Goal: Transaction & Acquisition: Download file/media

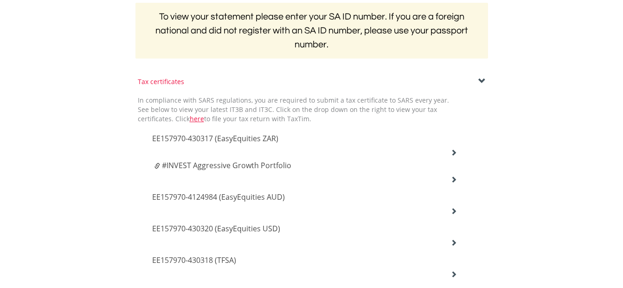
scroll to position [219, 0]
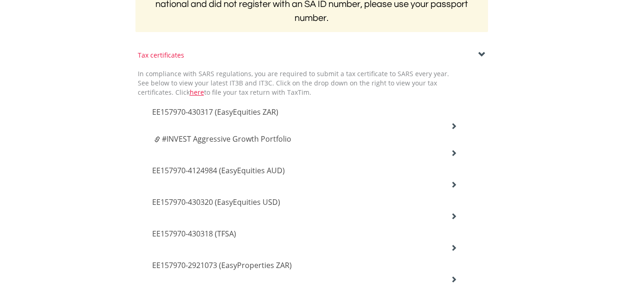
click at [265, 115] on span "EE157970-430317 (EasyEquities ZAR)" at bounding box center [215, 112] width 126 height 10
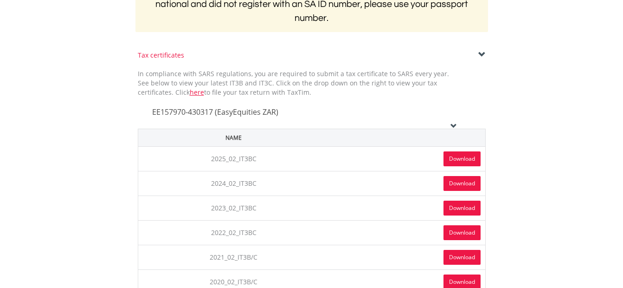
click at [467, 160] on link "Download" at bounding box center [461, 158] width 37 height 15
click at [454, 124] on icon at bounding box center [453, 125] width 6 height 6
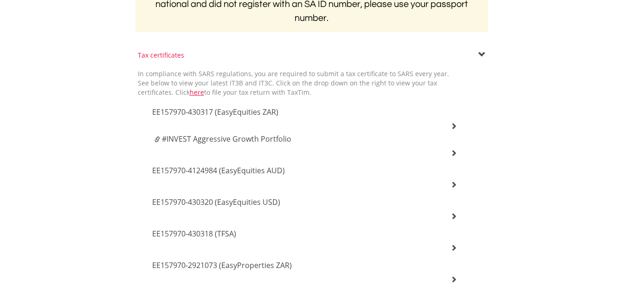
click at [454, 153] on icon at bounding box center [453, 152] width 6 height 6
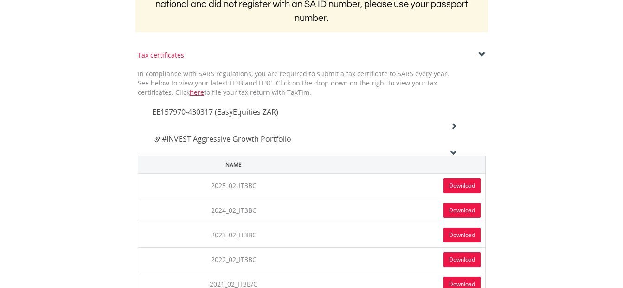
click at [457, 181] on link "Download" at bounding box center [461, 185] width 37 height 15
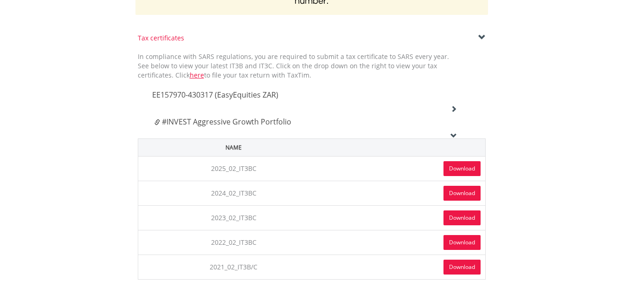
scroll to position [234, 0]
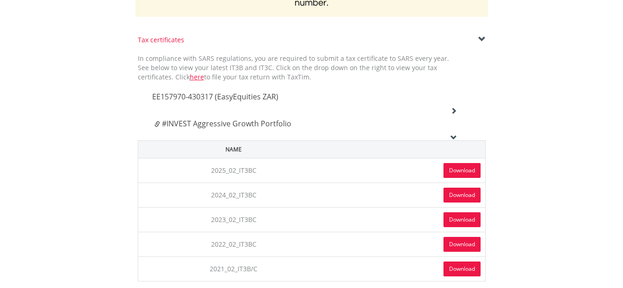
click at [455, 132] on div "#INVEST Aggressive Growth Portfolio" at bounding box center [304, 126] width 319 height 27
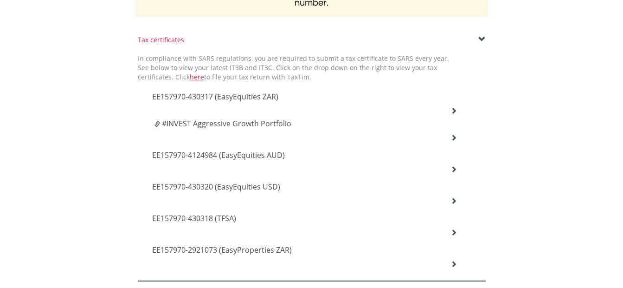
click at [448, 113] on div "EE157970-4124984 (EasyEquities AUD)" at bounding box center [304, 98] width 319 height 32
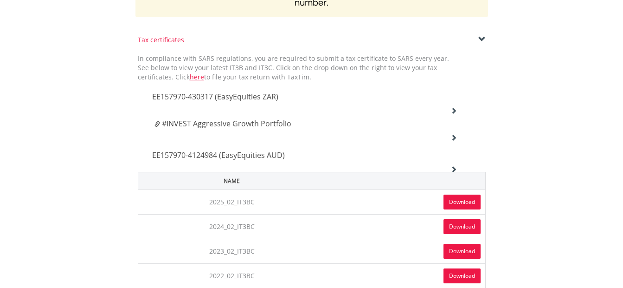
click at [453, 202] on link "Download" at bounding box center [461, 201] width 37 height 15
click at [456, 114] on icon at bounding box center [453, 110] width 6 height 6
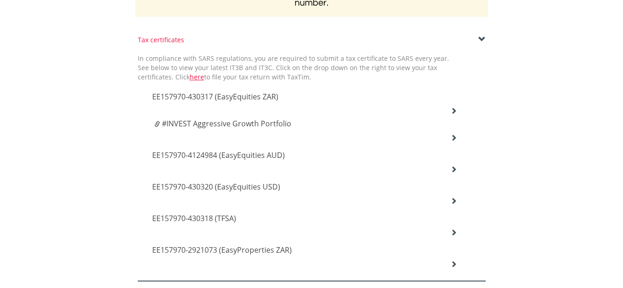
click at [453, 114] on icon at bounding box center [453, 110] width 6 height 6
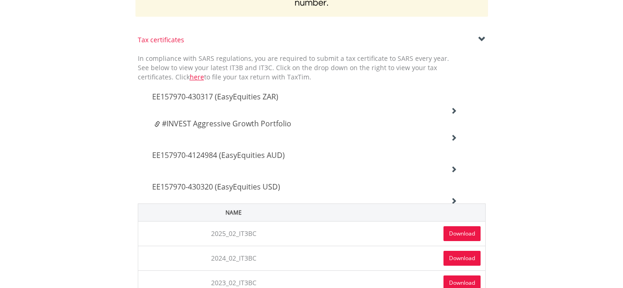
click at [462, 233] on link "Download" at bounding box center [461, 233] width 37 height 15
click at [450, 113] on div "EE157970-430320 (EasyEquities USD)" at bounding box center [304, 98] width 319 height 32
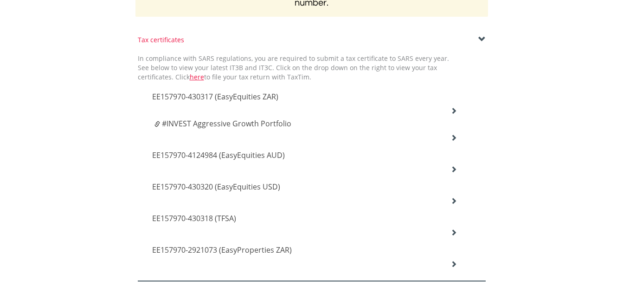
click at [449, 113] on div "EE157970-430318 (TFSA)" at bounding box center [304, 98] width 319 height 32
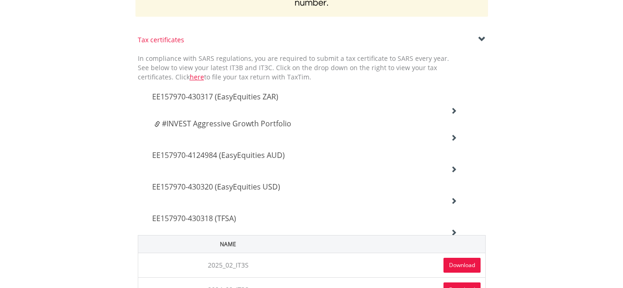
click at [457, 264] on link "Download" at bounding box center [461, 264] width 37 height 15
click at [448, 113] on div "EE157970-430318 (TFSA)" at bounding box center [304, 98] width 319 height 32
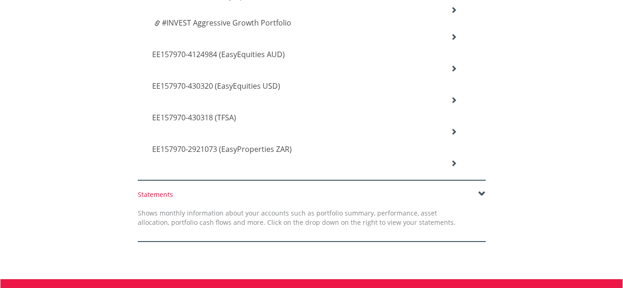
scroll to position [336, 0]
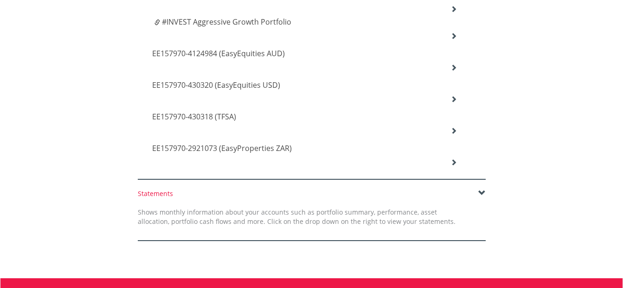
click at [451, 12] on icon at bounding box center [453, 9] width 6 height 6
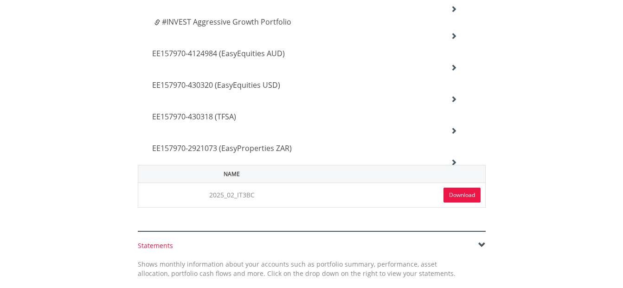
click at [449, 193] on link "Download" at bounding box center [461, 194] width 37 height 15
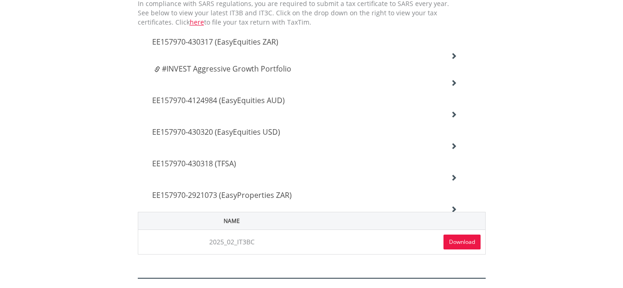
scroll to position [285, 0]
